Goal: Task Accomplishment & Management: Complete application form

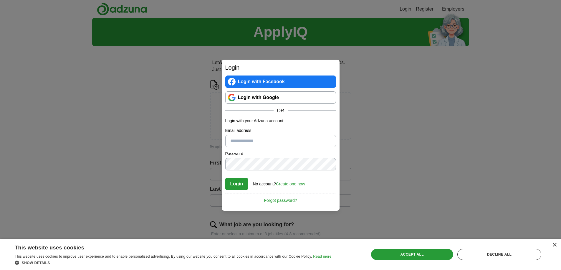
click at [252, 141] on input "Email address" at bounding box center [280, 141] width 111 height 12
click at [285, 124] on p "Login with your Adzuna account:" at bounding box center [280, 121] width 111 height 6
click at [251, 141] on input "Email address" at bounding box center [280, 141] width 111 height 12
click at [238, 185] on button "Login" at bounding box center [236, 184] width 23 height 12
type input "**********"
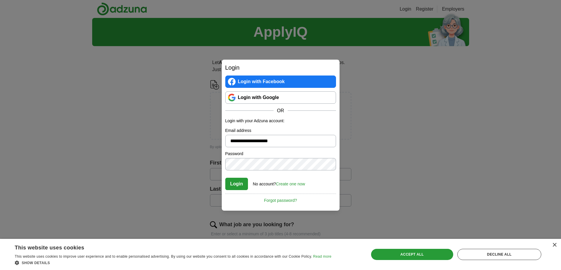
click at [237, 182] on button "Login" at bounding box center [236, 184] width 23 height 12
click at [288, 184] on link "Create one now" at bounding box center [290, 184] width 29 height 5
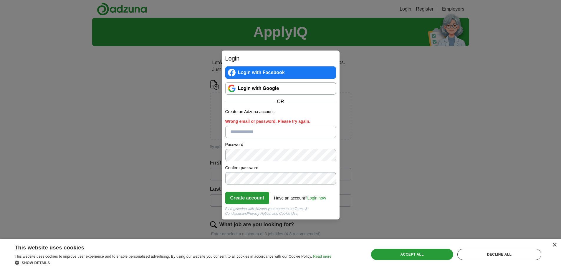
click at [248, 132] on input "Wrong email or password. Please try again." at bounding box center [280, 132] width 111 height 12
type input "**********"
click at [245, 199] on button "Create account" at bounding box center [247, 198] width 44 height 12
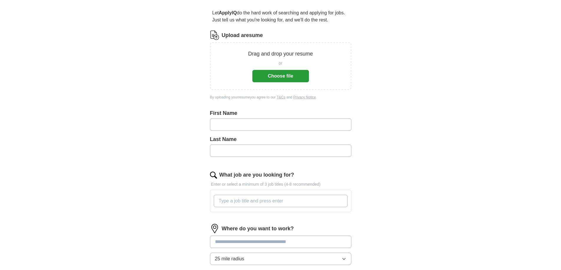
scroll to position [59, 0]
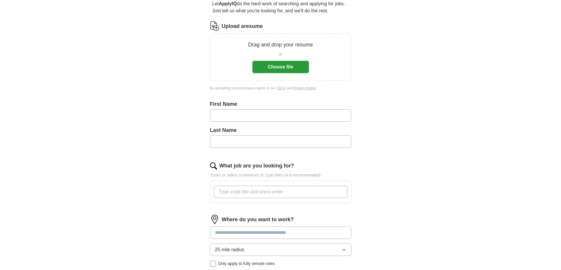
click at [247, 117] on input "text" at bounding box center [280, 115] width 141 height 12
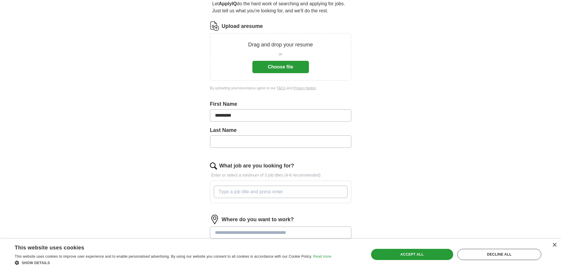
type input "*********"
type input "*******"
click at [232, 193] on input "What job are you looking for?" at bounding box center [281, 192] width 134 height 12
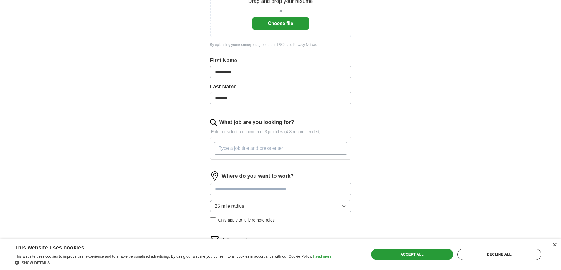
scroll to position [88, 0]
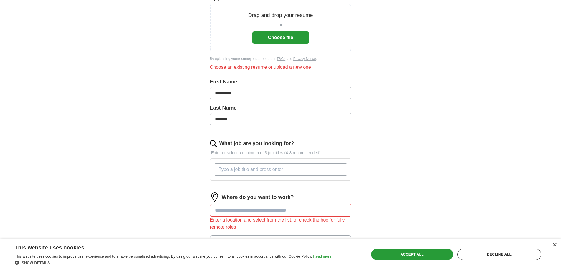
click at [250, 168] on input "What job are you looking for?" at bounding box center [281, 170] width 134 height 12
click at [292, 172] on input "graphic artist, screen printing, restaraunt," at bounding box center [281, 170] width 134 height 12
click at [311, 169] on input "graphic artist, screen printing, restaurant," at bounding box center [281, 170] width 134 height 12
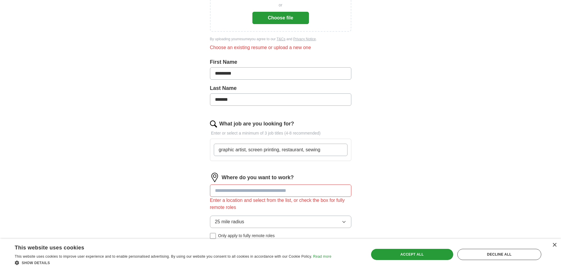
scroll to position [118, 0]
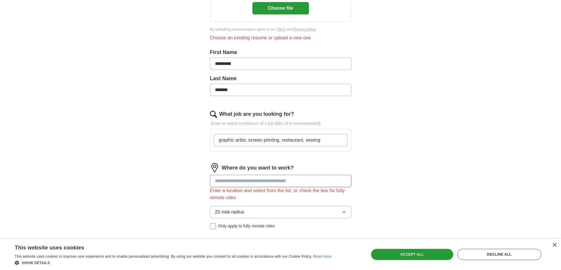
type input "graphic artist, screen printing, restaurant, sewing"
click at [252, 181] on div "Where do you want to work? Enter a location and select from the list, or check …" at bounding box center [280, 198] width 141 height 71
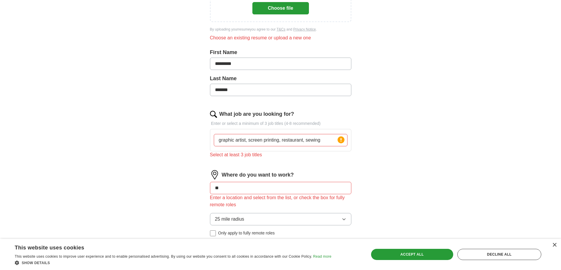
type input "*"
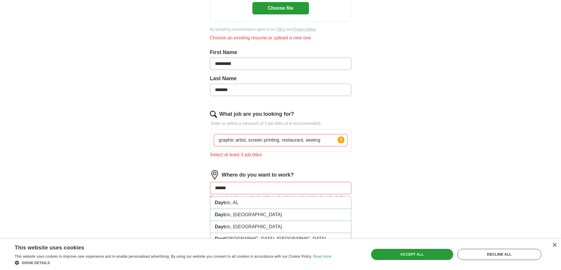
type input "*******"
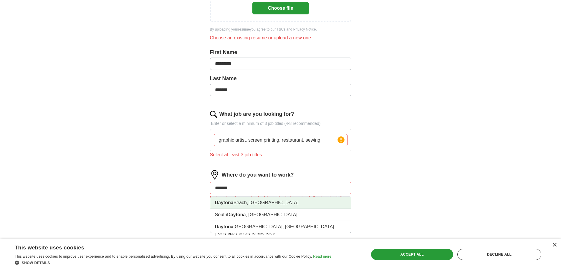
click at [232, 205] on strong "Daytona" at bounding box center [224, 202] width 19 height 5
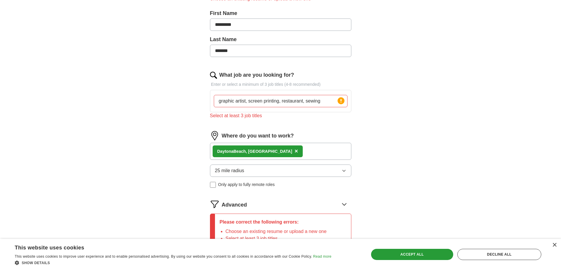
scroll to position [143, 0]
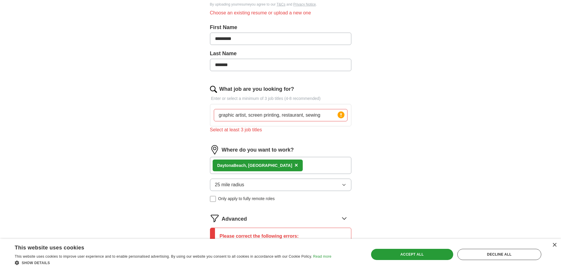
click at [322, 116] on input "graphic artist, screen printing, restaurant, sewing" at bounding box center [281, 115] width 134 height 12
type input "g"
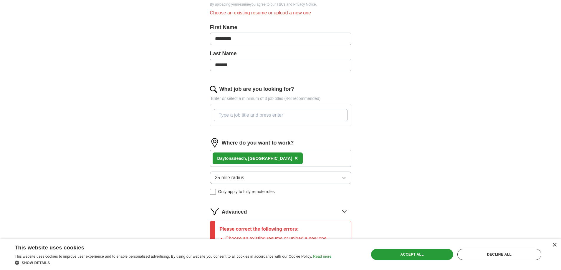
drag, startPoint x: 227, startPoint y: 114, endPoint x: 218, endPoint y: 117, distance: 9.0
click at [218, 117] on input "What job are you looking for?" at bounding box center [281, 115] width 134 height 12
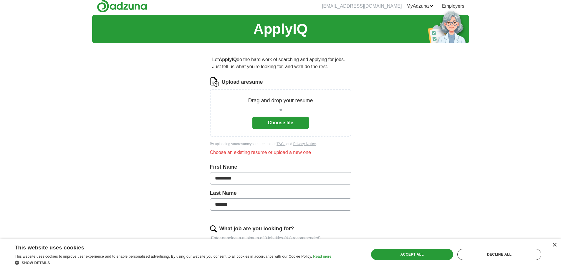
scroll to position [0, 0]
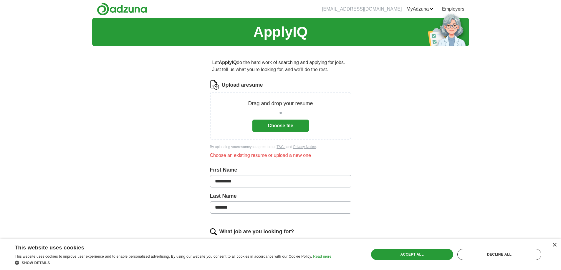
type input "screen printing graphic artist sewing restaurant"
click at [272, 127] on button "Choose file" at bounding box center [280, 126] width 56 height 12
